Goal: Task Accomplishment & Management: Complete application form

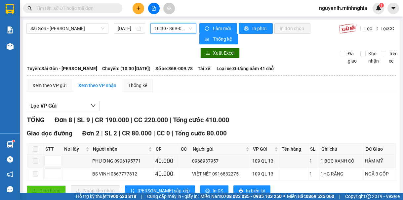
click at [183, 29] on span "10:30 - 86B-009.78" at bounding box center [174, 28] width 38 height 10
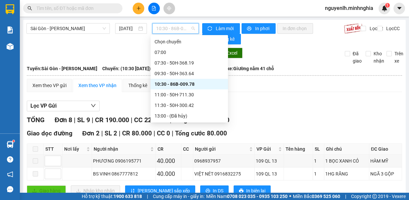
scroll to position [11, 0]
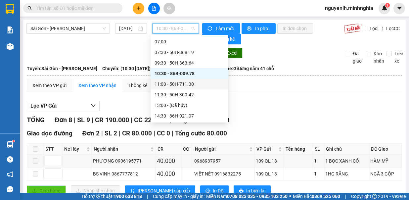
click at [184, 87] on div "11:00 - 50H-711.30" at bounding box center [189, 83] width 69 height 7
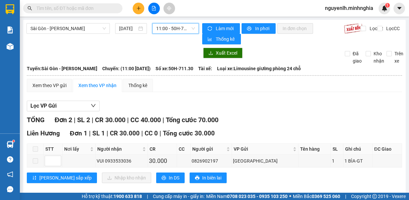
click at [170, 25] on span "11:00 - 50H-711.30" at bounding box center [175, 28] width 39 height 10
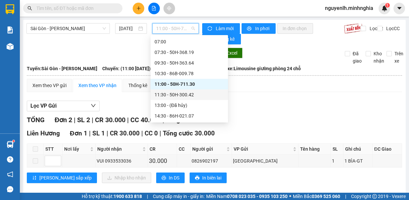
click at [186, 94] on div "11:30 - 50H-300.42" at bounding box center [189, 94] width 69 height 7
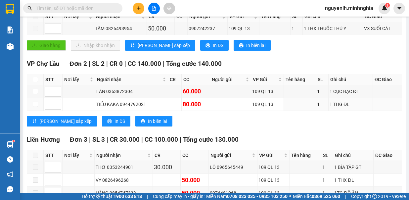
scroll to position [199, 0]
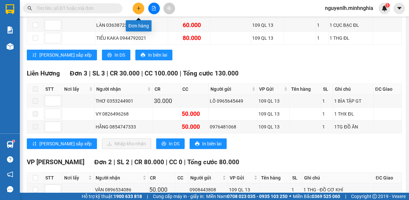
click at [142, 7] on button at bounding box center [139, 9] width 12 height 12
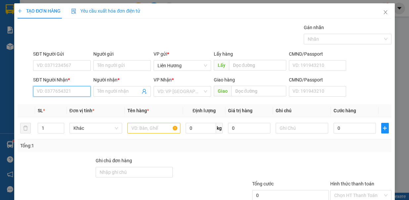
click at [71, 91] on input "SĐT Người Nhận *" at bounding box center [62, 91] width 58 height 11
type input "0"
click at [56, 92] on input "563" at bounding box center [62, 91] width 58 height 11
click at [53, 106] on div "0937235563 - TRANG" at bounding box center [61, 103] width 49 height 7
type input "0937235563"
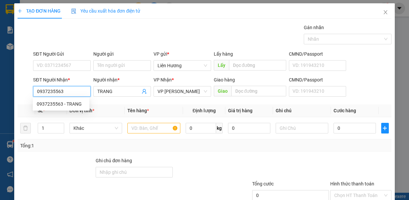
type input "TRANG"
type input "0937235563"
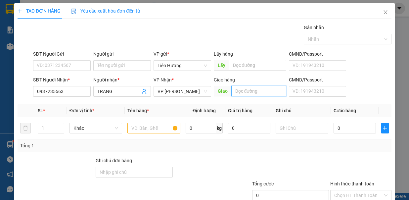
click at [242, 91] on input "text" at bounding box center [258, 91] width 55 height 11
type input "[PERSON_NAME]"
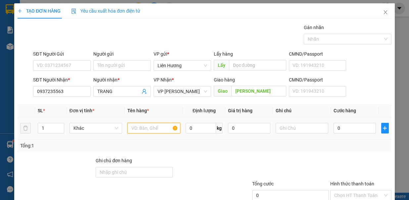
click at [156, 128] on input "text" at bounding box center [153, 128] width 53 height 11
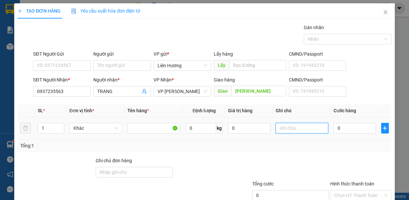
click at [286, 131] on input "text" at bounding box center [302, 128] width 53 height 11
type input "1 bọc đồ ăn"
click at [338, 127] on input "0" at bounding box center [355, 128] width 42 height 11
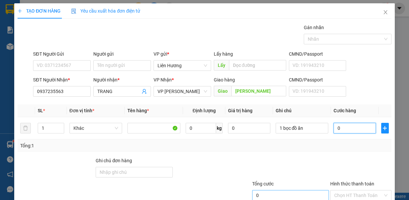
scroll to position [44, 0]
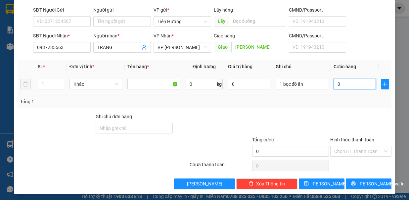
click at [334, 82] on input "0" at bounding box center [355, 84] width 42 height 11
type input "2"
type input "20"
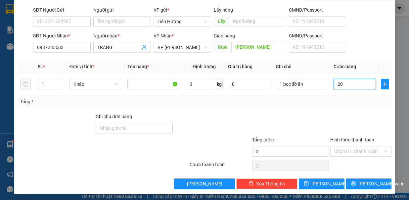
type input "20"
click at [320, 122] on div at bounding box center [290, 124] width 78 height 23
type input "20.000"
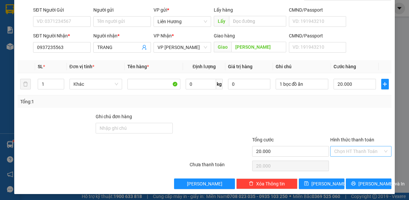
click at [355, 150] on input "Hình thức thanh toán" at bounding box center [358, 151] width 49 height 10
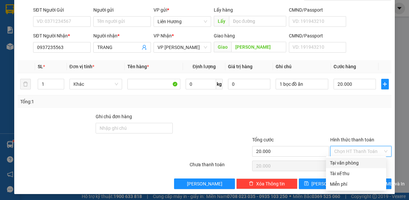
click at [348, 164] on div "Tại văn phòng" at bounding box center [356, 162] width 52 height 7
type input "0"
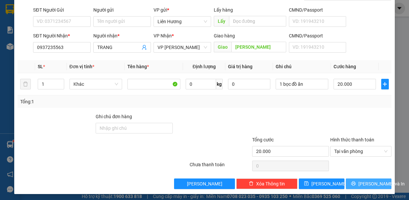
click at [361, 184] on span "[PERSON_NAME] và In" at bounding box center [381, 183] width 46 height 7
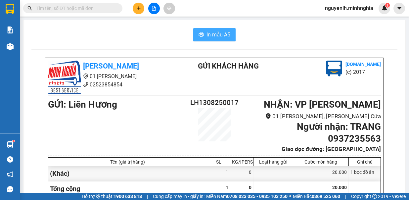
click at [213, 35] on span "In mẫu A5" at bounding box center [218, 34] width 24 height 8
click at [219, 38] on span "In mẫu A5" at bounding box center [218, 34] width 24 height 8
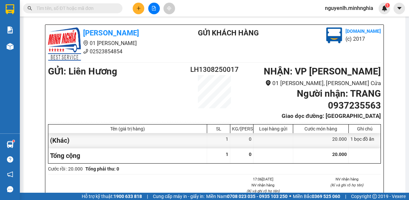
scroll to position [132, 0]
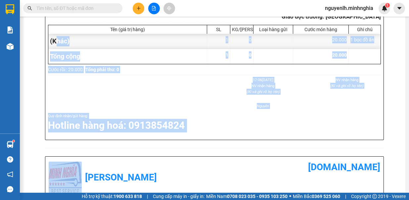
drag, startPoint x: 100, startPoint y: 159, endPoint x: 104, endPoint y: 157, distance: 3.6
click at [104, 157] on div "[PERSON_NAME] 01 Đinh Tiên Hoàng 02523854854 Gửi khách hàng [DOMAIN_NAME] (c) 2…" at bounding box center [214, 157] width 339 height 465
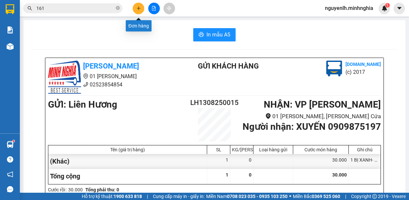
scroll to position [33, 0]
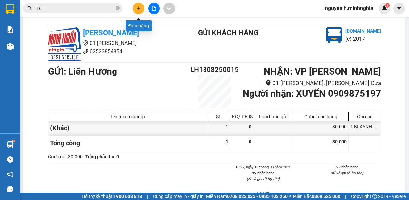
click at [136, 8] on icon "plus" at bounding box center [138, 8] width 5 height 5
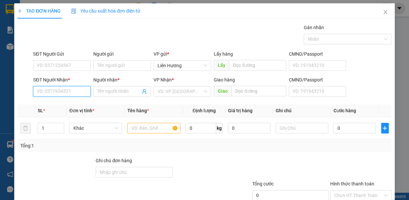
click at [81, 90] on input "SĐT Người Nhận *" at bounding box center [62, 91] width 58 height 11
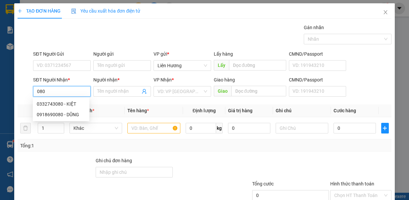
click at [66, 102] on div "0332743080 - KIỆT" at bounding box center [61, 103] width 49 height 7
type input "0332743080"
type input "KIỆT"
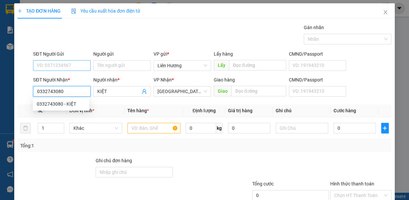
type input "0332743080"
click at [68, 65] on input "SĐT Người Gửi" at bounding box center [62, 65] width 58 height 11
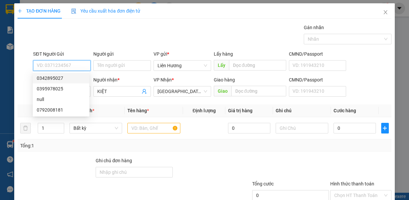
click at [66, 75] on div "0342895027" at bounding box center [61, 77] width 49 height 7
type input "0342895027"
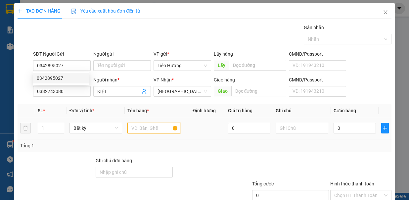
click at [154, 124] on input "text" at bounding box center [153, 128] width 53 height 11
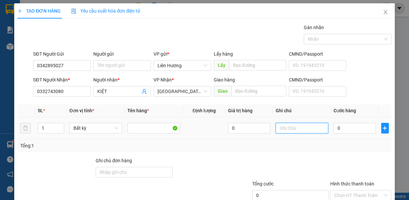
click at [299, 129] on input "text" at bounding box center [302, 128] width 53 height 11
type input "1"
click at [59, 124] on span "up" at bounding box center [61, 126] width 4 height 4
type input "2"
click at [288, 129] on input "text" at bounding box center [302, 128] width 53 height 11
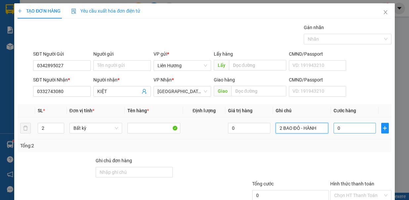
type input "2 BAO ĐỎ - HÀNH"
type input "8"
type input "80"
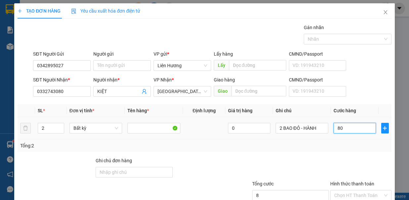
type input "80"
type input "80.000"
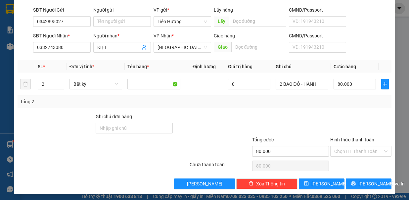
click at [362, 142] on div "Hình thức thanh toán" at bounding box center [360, 141] width 61 height 10
click at [359, 152] on input "Hình thức thanh toán" at bounding box center [358, 151] width 49 height 10
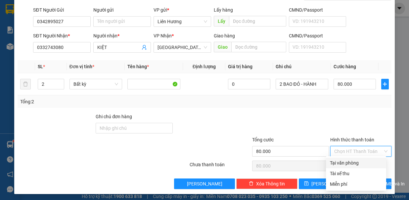
click at [356, 161] on div "Tại văn phòng" at bounding box center [356, 162] width 52 height 7
type input "0"
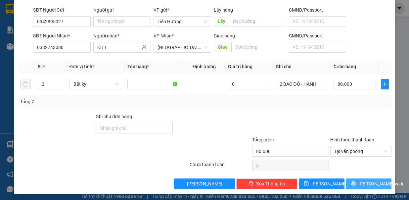
click at [356, 185] on button "[PERSON_NAME] và In" at bounding box center [369, 183] width 46 height 11
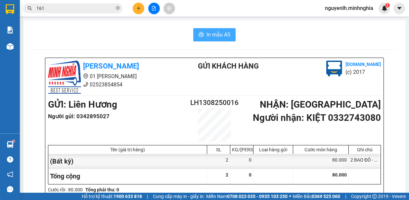
click at [215, 37] on span "In mẫu A5" at bounding box center [218, 34] width 24 height 8
drag, startPoint x: 222, startPoint y: 38, endPoint x: 217, endPoint y: 28, distance: 11.0
click at [221, 37] on span "In mẫu A5" at bounding box center [218, 34] width 24 height 8
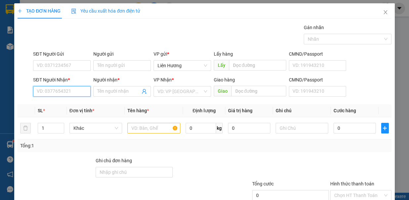
click at [73, 89] on input "SĐT Người Nhận *" at bounding box center [62, 91] width 58 height 11
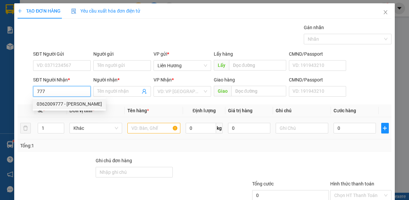
drag, startPoint x: 71, startPoint y: 106, endPoint x: 129, endPoint y: 121, distance: 60.6
click at [71, 106] on div "0362009777 - ANH VŨ" at bounding box center [69, 103] width 65 height 7
type input "0362009777"
type input "ANH VŨ"
type input "0362009777"
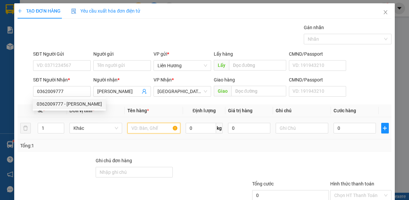
click at [146, 130] on input "text" at bounding box center [153, 128] width 53 height 11
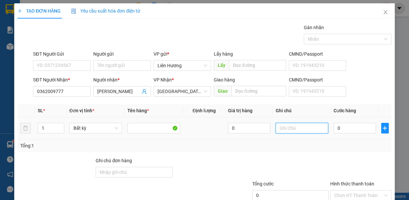
click at [298, 129] on input "text" at bounding box center [302, 128] width 53 height 11
type input "1TX - HS"
click at [344, 127] on input "0" at bounding box center [355, 128] width 42 height 11
type input "6"
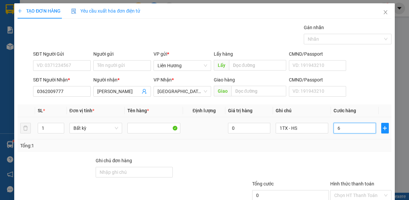
type input "6"
type input "60"
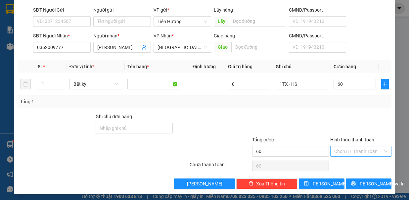
click at [353, 148] on input "Hình thức thanh toán" at bounding box center [358, 151] width 49 height 10
type input "60.000"
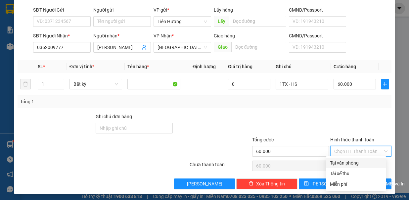
click at [360, 160] on div "Tại văn phòng" at bounding box center [356, 162] width 52 height 7
type input "0"
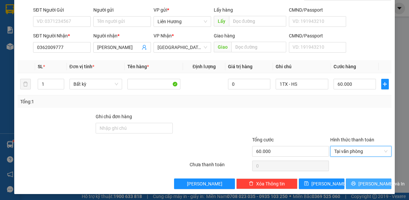
click at [361, 183] on span "[PERSON_NAME] và In" at bounding box center [381, 183] width 46 height 7
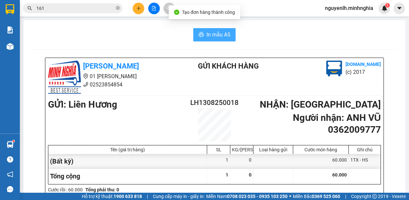
click at [201, 33] on icon "printer" at bounding box center [201, 34] width 5 height 5
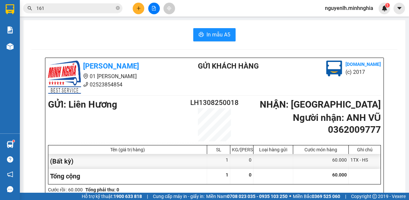
click at [137, 7] on icon "plus" at bounding box center [138, 8] width 5 height 5
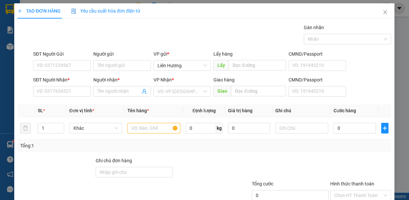
click at [140, 9] on div "TẠO ĐƠN HÀNG Yêu cầu xuất hóa đơn điện tử Transit Pickup Surcharge Ids Transit …" at bounding box center [205, 118] width 374 height 230
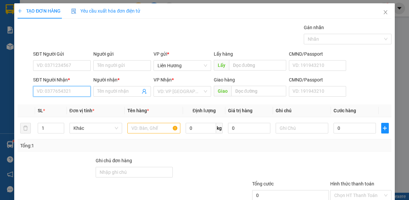
click at [66, 91] on input "SĐT Người Nhận *" at bounding box center [62, 91] width 58 height 11
drag, startPoint x: 71, startPoint y: 106, endPoint x: 72, endPoint y: 102, distance: 4.0
click at [72, 102] on div "0388272904 - TUẤN" at bounding box center [69, 103] width 65 height 7
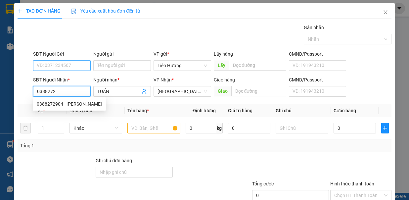
type input "0388272904"
type input "TUẤN"
type input "0388272904"
click at [81, 61] on input "SĐT Người Gửi" at bounding box center [62, 65] width 58 height 11
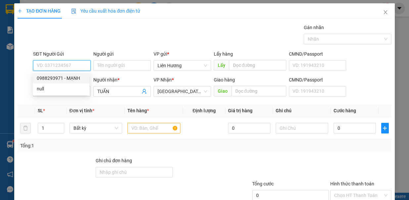
click at [76, 75] on div "0988293971 - MẠNH" at bounding box center [61, 77] width 49 height 7
type input "0988293971"
type input "MẠNH"
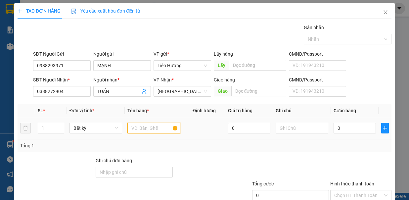
click at [151, 126] on input "text" at bounding box center [153, 128] width 53 height 11
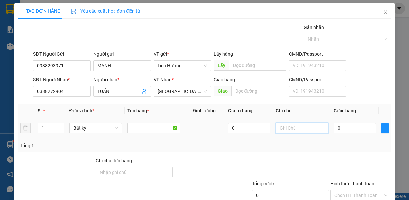
click at [279, 128] on input "text" at bounding box center [302, 128] width 53 height 11
type input "1TX - Đ.ĂN"
click at [353, 128] on input "0" at bounding box center [355, 128] width 42 height 11
type input "3"
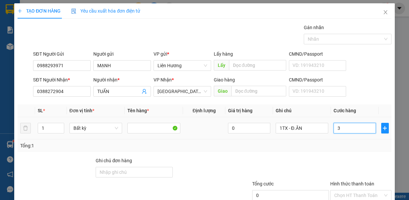
type input "3"
type input "30"
click at [300, 123] on input "1TX - Đ.ĂN" at bounding box center [302, 128] width 53 height 11
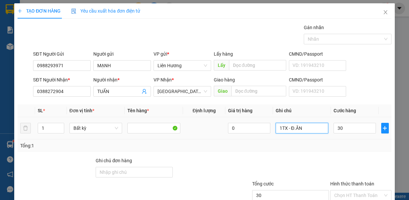
type input "30.000"
type input "1TX - CHẢ"
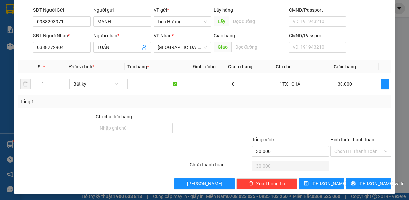
click at [367, 157] on div "Hình thức thanh toán Chọn HT Thanh Toán" at bounding box center [360, 147] width 61 height 23
click at [369, 154] on input "Hình thức thanh toán" at bounding box center [358, 151] width 49 height 10
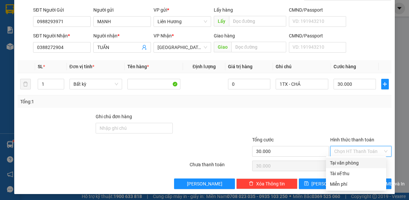
click at [367, 167] on div "Tại văn phòng" at bounding box center [356, 163] width 60 height 11
type input "0"
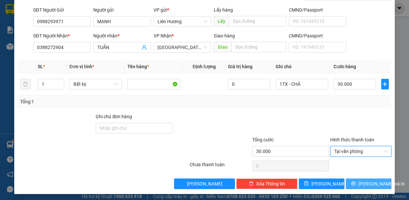
drag, startPoint x: 368, startPoint y: 183, endPoint x: 351, endPoint y: 174, distance: 18.8
click at [367, 183] on span "[PERSON_NAME] và In" at bounding box center [381, 183] width 46 height 7
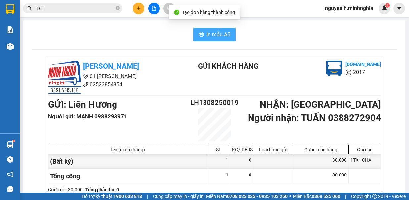
click at [213, 32] on span "In mẫu A5" at bounding box center [218, 34] width 24 height 8
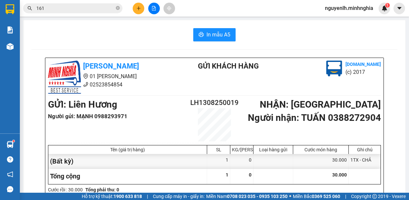
click at [117, 9] on icon "close-circle" at bounding box center [118, 8] width 4 height 4
click at [90, 5] on input "text" at bounding box center [75, 8] width 78 height 7
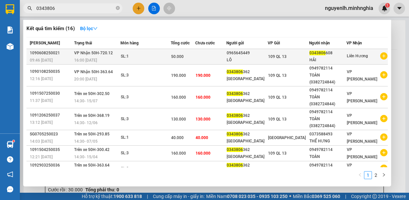
type input "0343806"
click at [287, 56] on span "109 QL 13" at bounding box center [277, 56] width 19 height 5
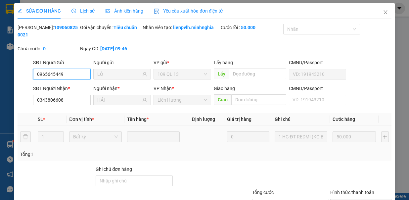
type input "0965645449"
type input "LÔ"
type input "0343806608"
type input "HẢI"
type input "50.000"
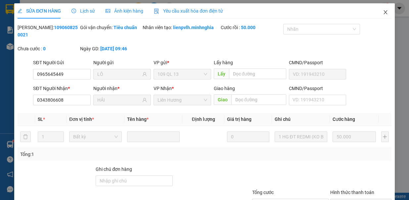
click at [384, 12] on icon "close" at bounding box center [386, 12] width 4 height 4
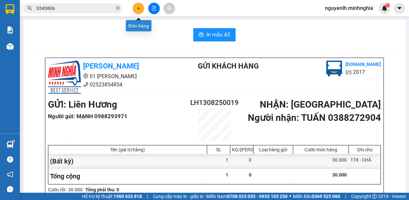
click at [105, 8] on input "0343806" at bounding box center [75, 8] width 78 height 7
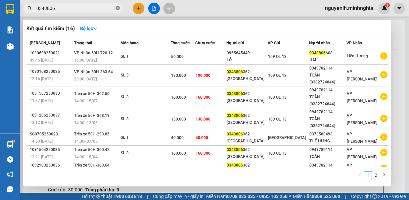
click at [117, 9] on icon "close-circle" at bounding box center [118, 8] width 4 height 4
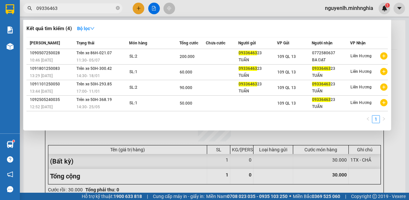
type input "09336463"
click at [137, 8] on div at bounding box center [204, 100] width 409 height 200
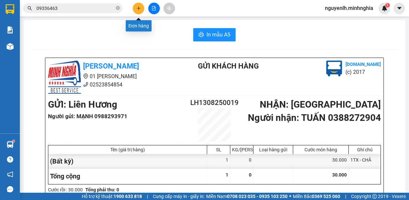
click at [137, 8] on icon "plus" at bounding box center [138, 8] width 5 height 5
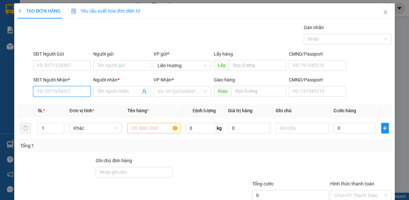
click at [64, 92] on input "SĐT Người Nhận *" at bounding box center [62, 91] width 58 height 11
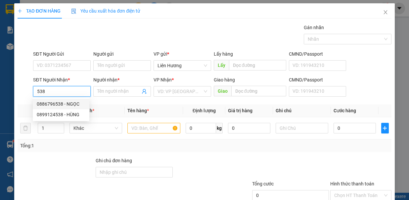
click at [74, 103] on div "0886796538 - NGỌC" at bounding box center [61, 103] width 49 height 7
type input "0886796538"
type input "NGỌC"
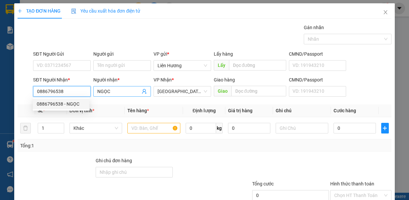
click at [20, 96] on div "SĐT Người Nhận * 0886796538 0886796538 Người nhận * NGỌC VP Nhận * Sài Gòn Giao…" at bounding box center [204, 87] width 375 height 23
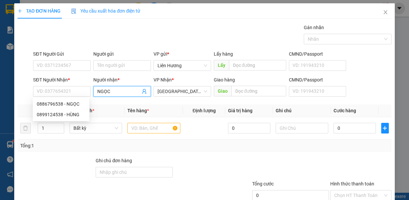
drag, startPoint x: 116, startPoint y: 93, endPoint x: 82, endPoint y: 99, distance: 34.7
click at [82, 99] on body "Kết quả tìm kiếm ( 4 ) Bộ lọc Mã ĐH Trạng thái Món hàng Tổng cước Chưa cước Ngư…" at bounding box center [204, 100] width 409 height 200
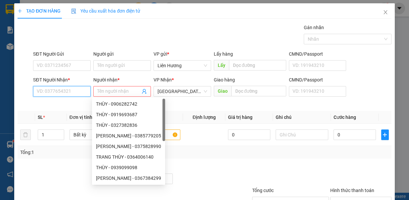
click at [72, 93] on input "SĐT Người Nhận *" at bounding box center [62, 91] width 58 height 11
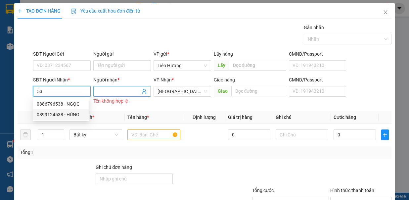
drag, startPoint x: 58, startPoint y: 114, endPoint x: 100, endPoint y: 96, distance: 46.1
click at [58, 114] on div "0899124538 - HÙNG" at bounding box center [61, 114] width 49 height 7
type input "0899124538"
type input "HÙNG"
type input "CV 30.4 / C11"
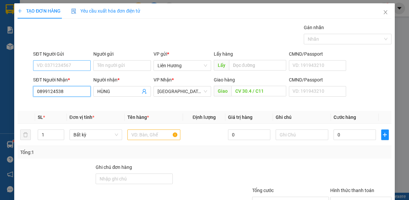
type input "0899124538"
click at [71, 61] on input "SĐT Người Gửi" at bounding box center [62, 65] width 58 height 11
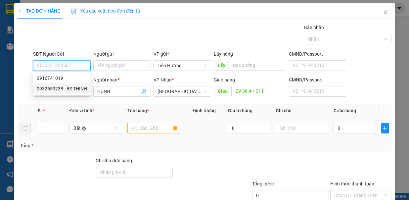
drag, startPoint x: 73, startPoint y: 89, endPoint x: 168, endPoint y: 117, distance: 99.5
click at [76, 89] on div "0932553235 - BS THỊNH" at bounding box center [62, 88] width 50 height 7
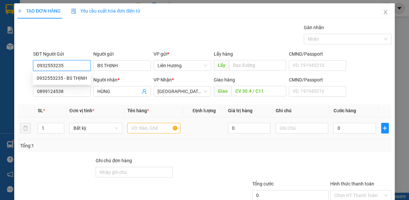
type input "0932553235"
type input "BS THỊNH"
click at [144, 125] on input "text" at bounding box center [153, 128] width 53 height 11
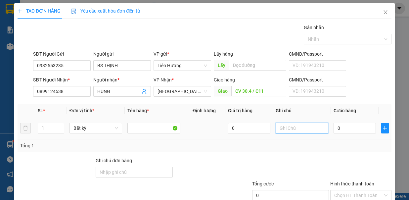
click at [286, 128] on input "text" at bounding box center [302, 128] width 53 height 11
type input "1H RĂNG"
click at [340, 128] on input "0" at bounding box center [355, 128] width 42 height 11
type input "4"
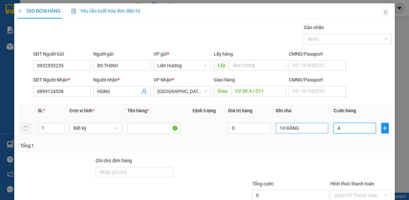
type input "4"
type input "40"
type input "40.000"
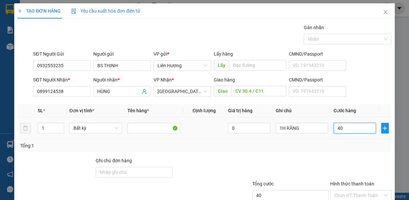
type input "40.000"
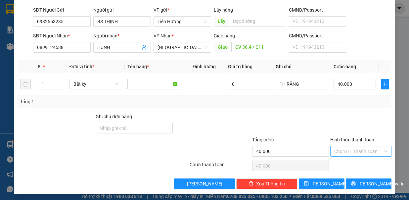
click at [346, 152] on input "Hình thức thanh toán" at bounding box center [358, 151] width 49 height 10
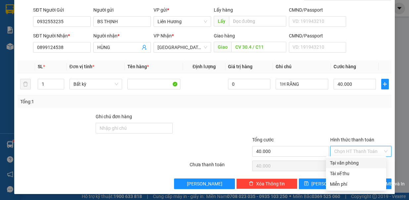
click at [353, 161] on div "Tại văn phòng" at bounding box center [356, 162] width 52 height 7
type input "0"
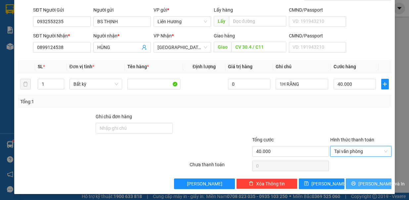
click at [359, 180] on span "[PERSON_NAME] và In" at bounding box center [381, 183] width 46 height 7
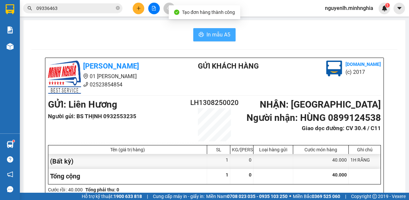
click at [212, 36] on span "In mẫu A5" at bounding box center [218, 34] width 24 height 8
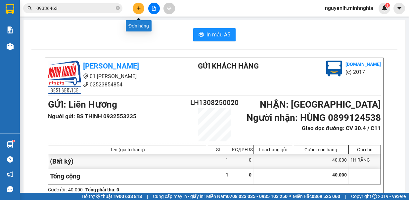
click at [136, 10] on icon "plus" at bounding box center [138, 8] width 5 height 5
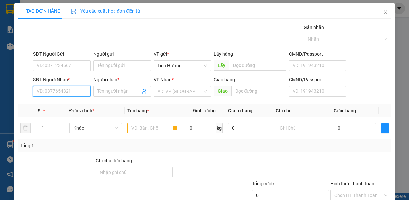
click at [77, 90] on input "SĐT Người Nhận *" at bounding box center [62, 91] width 58 height 11
click at [73, 100] on div "0373419316 - DUNG" at bounding box center [61, 103] width 49 height 7
type input "0373419316"
type input "DUNG"
type input "GNM4 - CC3"
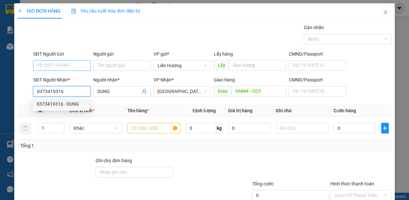
type input "0373419316"
click at [71, 64] on input "SĐT Người Gửi" at bounding box center [62, 65] width 58 height 11
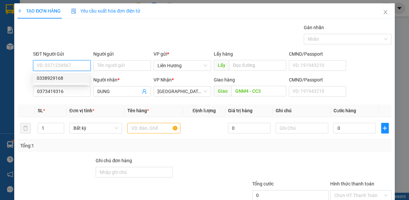
click at [71, 77] on div "0338929168" at bounding box center [61, 77] width 49 height 7
type input "0338929168"
click at [57, 124] on span "Increase Value" at bounding box center [60, 125] width 7 height 5
type input "2"
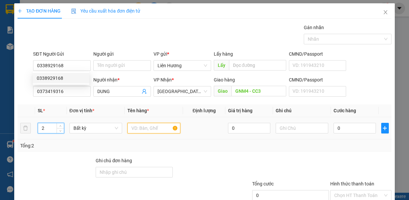
click at [145, 123] on input "text" at bounding box center [153, 128] width 53 height 11
click at [283, 128] on input "text" at bounding box center [302, 128] width 53 height 11
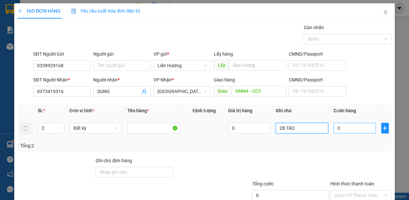
type input "2B TÁO"
click at [334, 127] on input "0" at bounding box center [355, 128] width 42 height 11
type input "7"
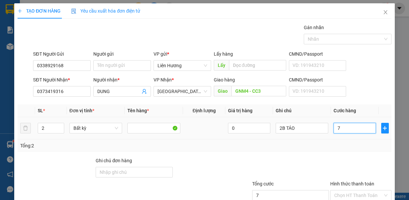
type input "70"
type input "70.000"
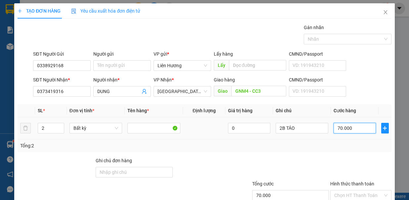
scroll to position [44, 0]
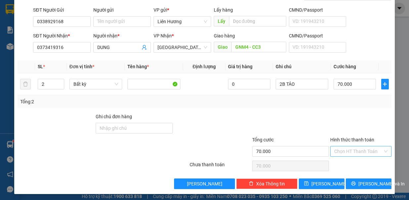
drag, startPoint x: 361, startPoint y: 143, endPoint x: 361, endPoint y: 147, distance: 4.6
click at [361, 146] on div "Hình thức thanh toán Chọn HT Thanh Toán" at bounding box center [360, 147] width 61 height 23
click at [361, 147] on input "Hình thức thanh toán" at bounding box center [358, 151] width 49 height 10
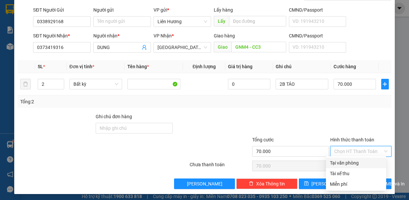
click at [362, 164] on div "Tại văn phòng" at bounding box center [356, 162] width 52 height 7
type input "0"
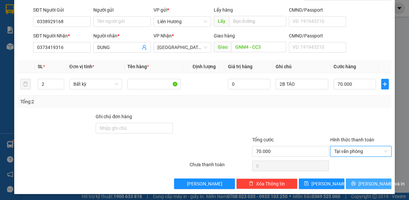
drag, startPoint x: 367, startPoint y: 179, endPoint x: 361, endPoint y: 175, distance: 7.7
click at [367, 180] on span "[PERSON_NAME] và In" at bounding box center [381, 183] width 46 height 7
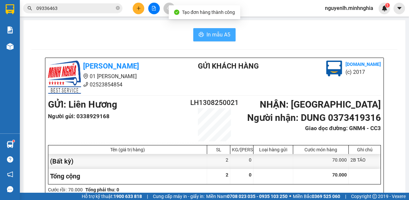
click at [218, 28] on button "In mẫu A5" at bounding box center [214, 34] width 42 height 13
